Goal: Task Accomplishment & Management: Use online tool/utility

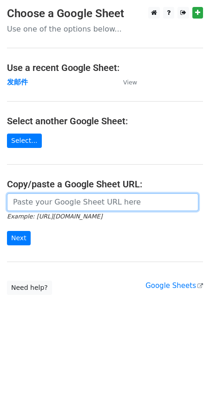
click at [61, 204] on input "url" at bounding box center [102, 202] width 191 height 18
click at [49, 208] on input "url" at bounding box center [102, 202] width 191 height 18
paste input "[URL][DOMAIN_NAME]"
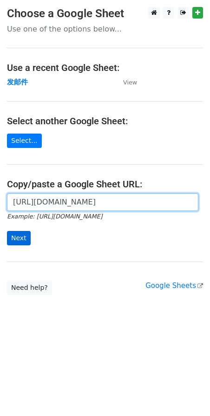
type input "[URL][DOMAIN_NAME]"
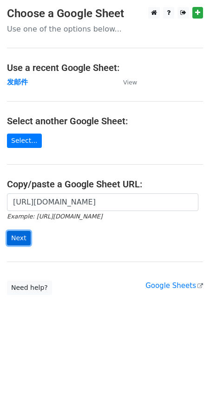
scroll to position [0, 0]
click at [26, 237] on input "Next" at bounding box center [19, 238] width 24 height 14
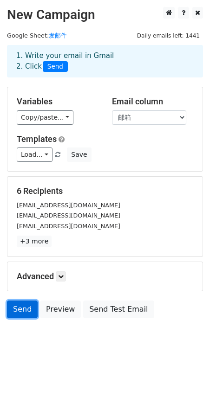
click at [18, 304] on link "Send" at bounding box center [22, 310] width 31 height 18
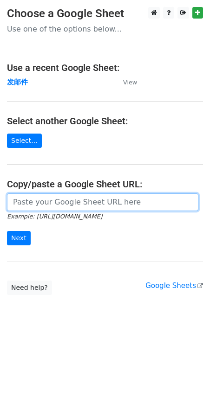
click at [32, 205] on input "url" at bounding box center [102, 202] width 191 height 18
paste input "[URL][DOMAIN_NAME]"
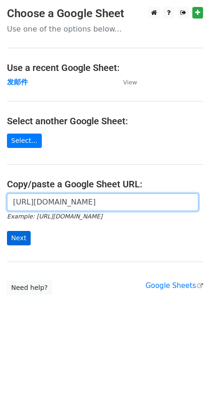
type input "[URL][DOMAIN_NAME]"
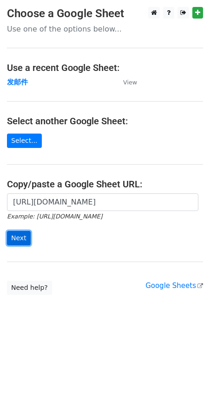
scroll to position [0, 0]
click at [18, 239] on input "Next" at bounding box center [19, 238] width 24 height 14
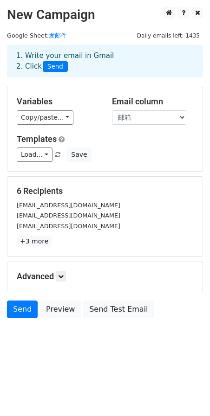
click at [25, 275] on h5 "Advanced" at bounding box center [105, 276] width 176 height 10
click at [26, 306] on link "Send" at bounding box center [22, 310] width 31 height 18
